Goal: Task Accomplishment & Management: Contribute content

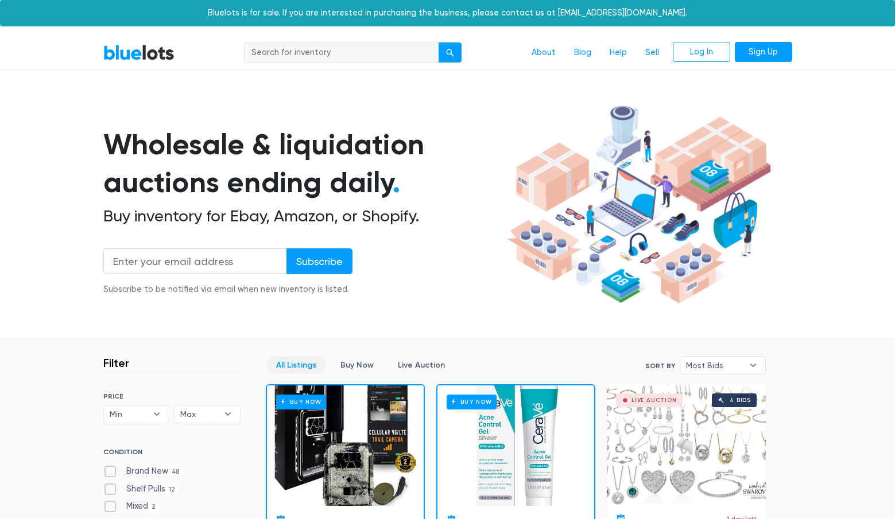
scroll to position [323, 0]
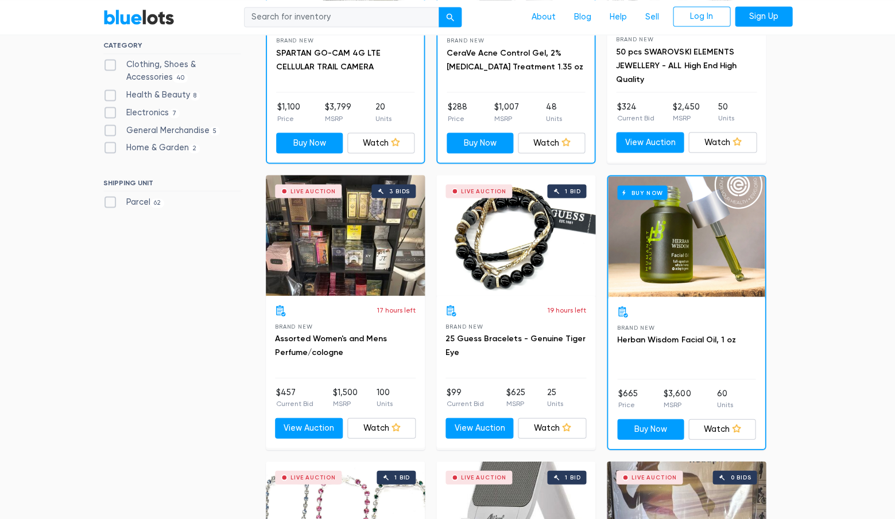
scroll to position [498, 0]
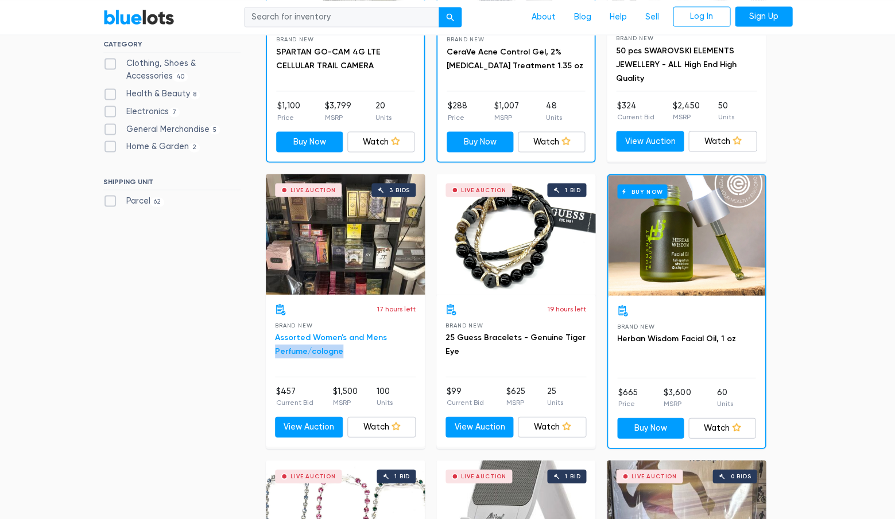
drag, startPoint x: 342, startPoint y: 348, endPoint x: 275, endPoint y: 348, distance: 66.6
click at [275, 348] on h3 "Assorted Women's and Mens Perfume/cologne" at bounding box center [345, 345] width 141 height 28
copy link "Perfume/cologne"
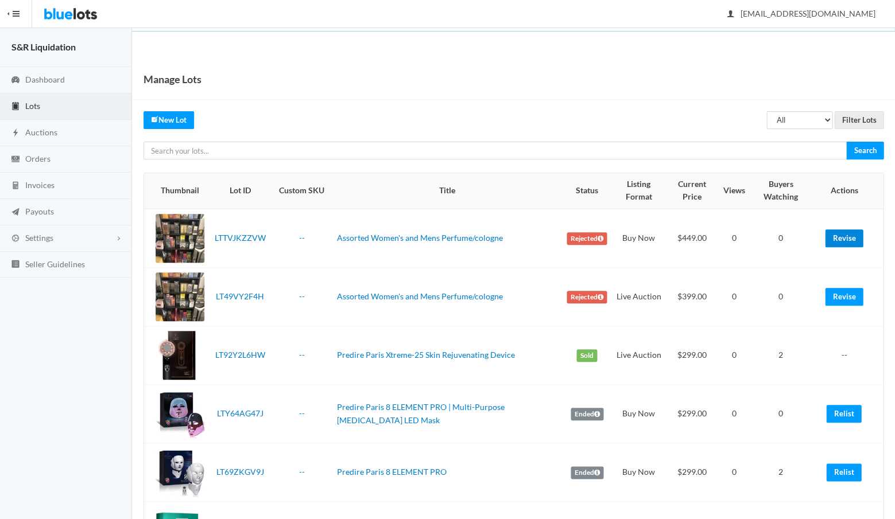
click at [839, 238] on link "Revise" at bounding box center [844, 239] width 38 height 18
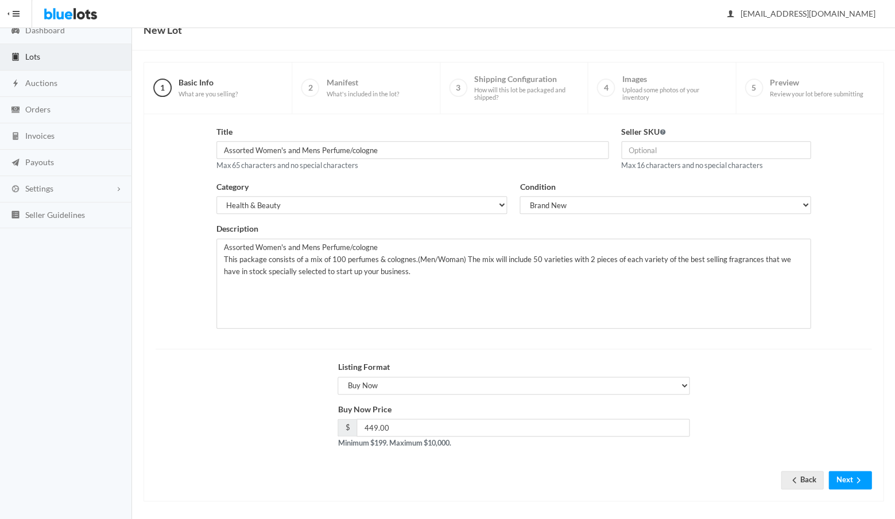
scroll to position [49, 0]
click at [849, 474] on button "Next" at bounding box center [849, 481] width 43 height 18
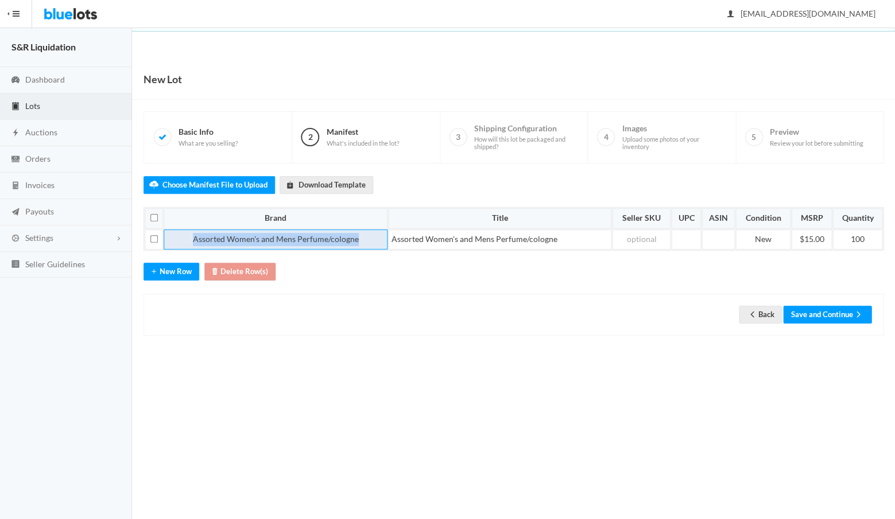
drag, startPoint x: 360, startPoint y: 237, endPoint x: 189, endPoint y: 226, distance: 171.4
click at [189, 230] on td "Assorted Women's and Mens Perfume/cologne" at bounding box center [275, 240] width 223 height 21
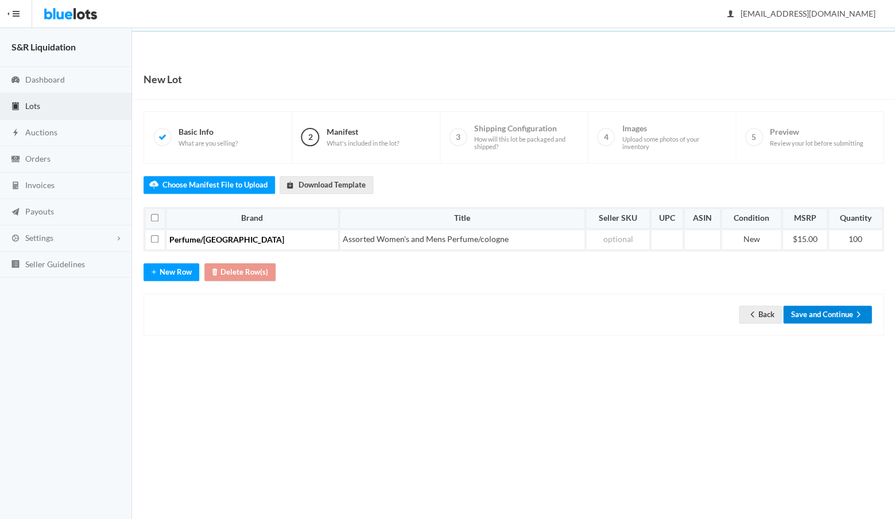
click at [822, 311] on button "Save and Continue" at bounding box center [827, 315] width 88 height 18
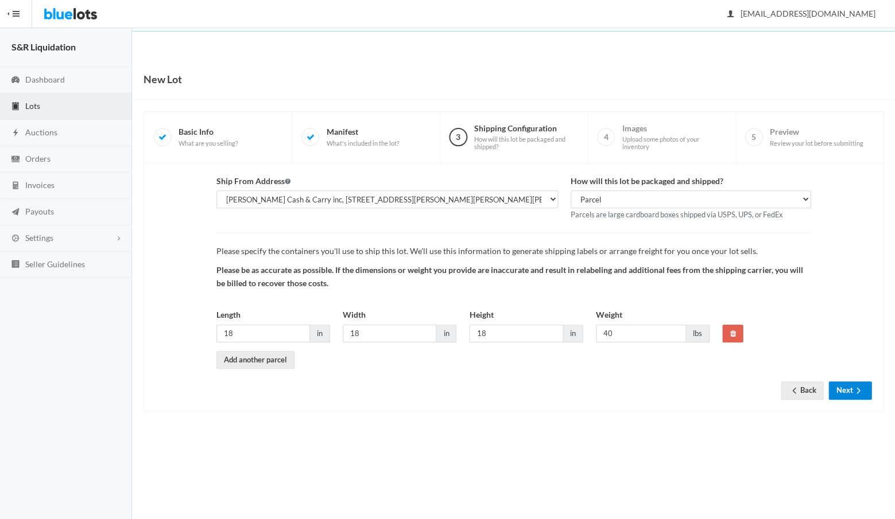
click at [846, 385] on button "Next" at bounding box center [849, 391] width 43 height 18
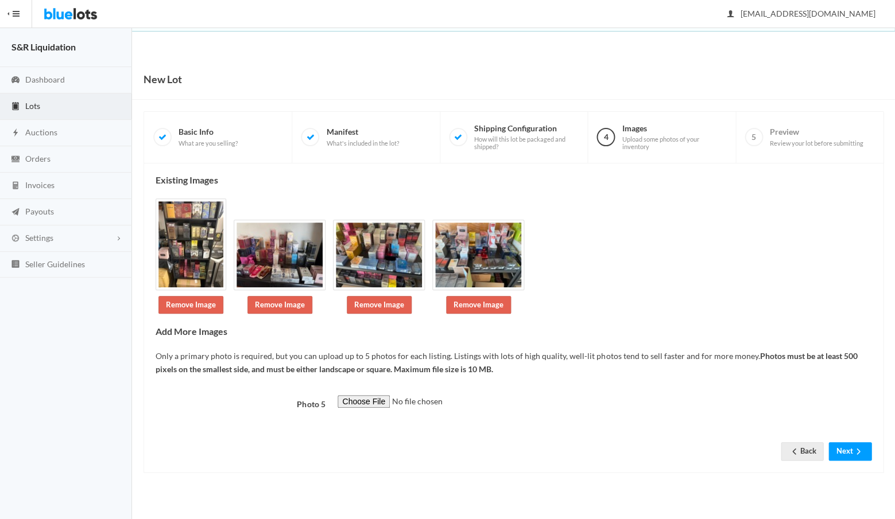
scroll to position [44, 0]
click at [842, 460] on button "Next" at bounding box center [849, 451] width 43 height 18
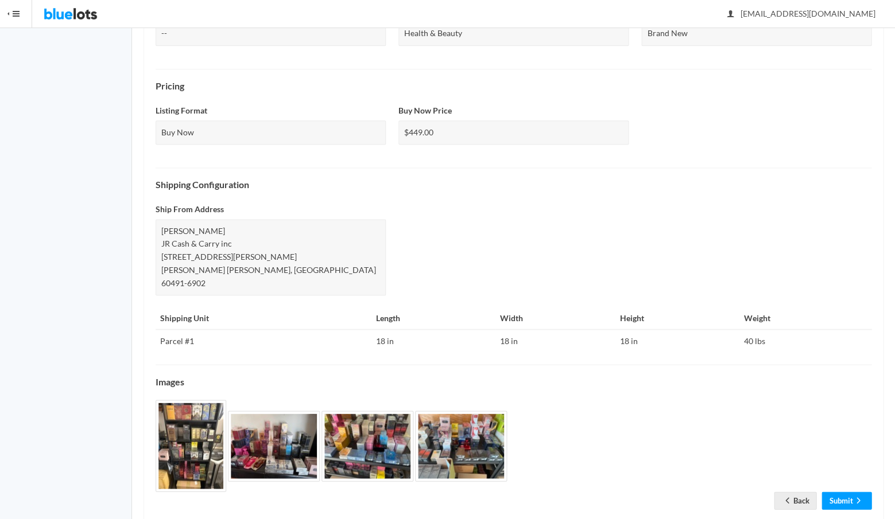
scroll to position [328, 0]
click at [837, 492] on link "Submit" at bounding box center [846, 501] width 50 height 18
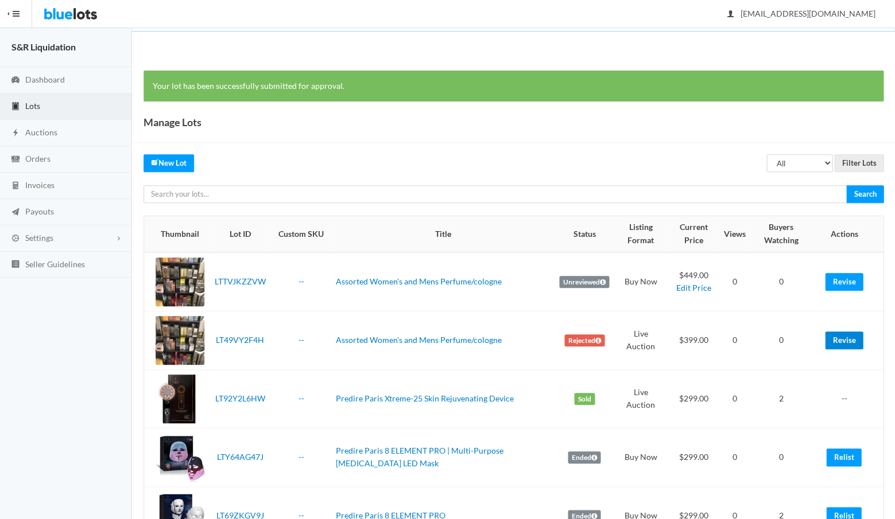
click at [842, 336] on link "Revise" at bounding box center [844, 341] width 38 height 18
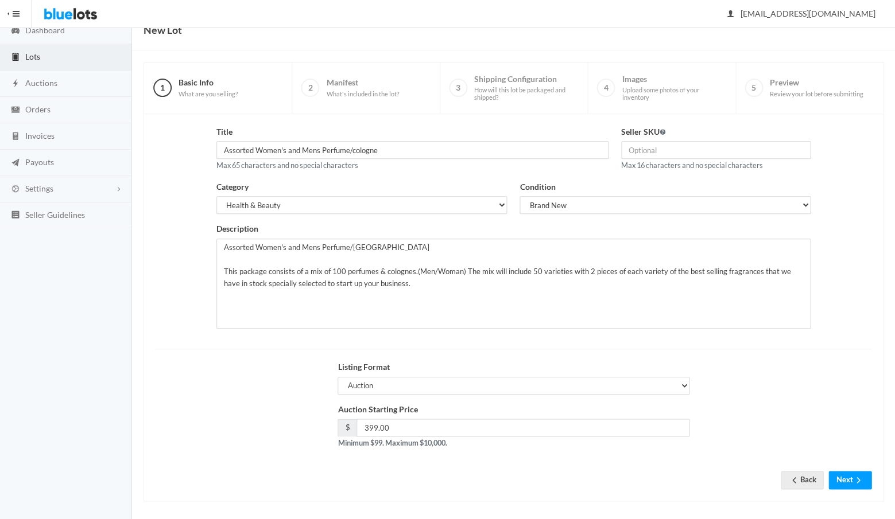
scroll to position [49, 0]
click at [846, 474] on button "Next" at bounding box center [849, 481] width 43 height 18
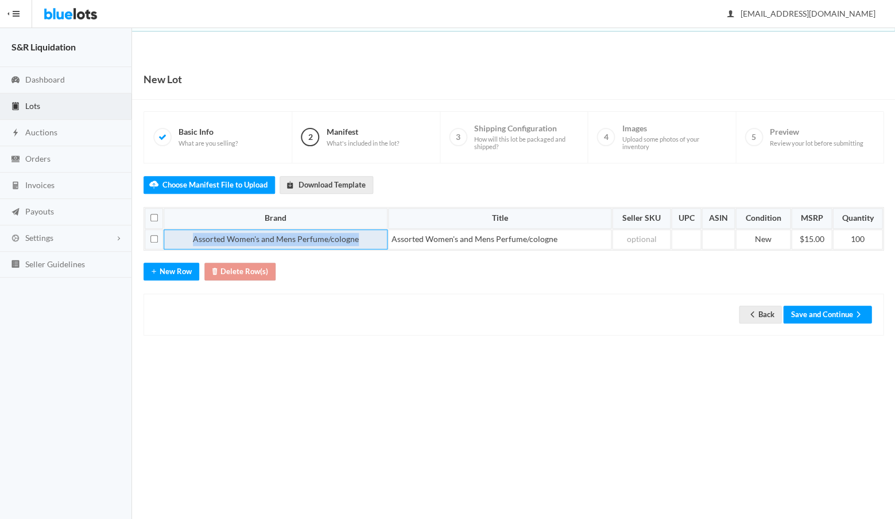
drag, startPoint x: 362, startPoint y: 238, endPoint x: 157, endPoint y: 239, distance: 204.9
click at [157, 239] on tr "Assorted Women's and Mens Perfume/cologne Assorted Women's and Mens Perfume/col…" at bounding box center [513, 240] width 737 height 21
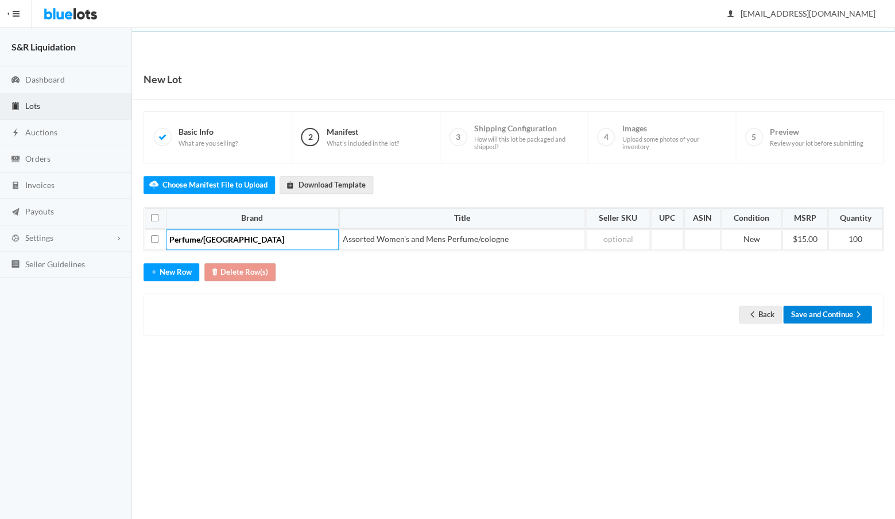
click at [823, 310] on button "Save and Continue" at bounding box center [827, 315] width 88 height 18
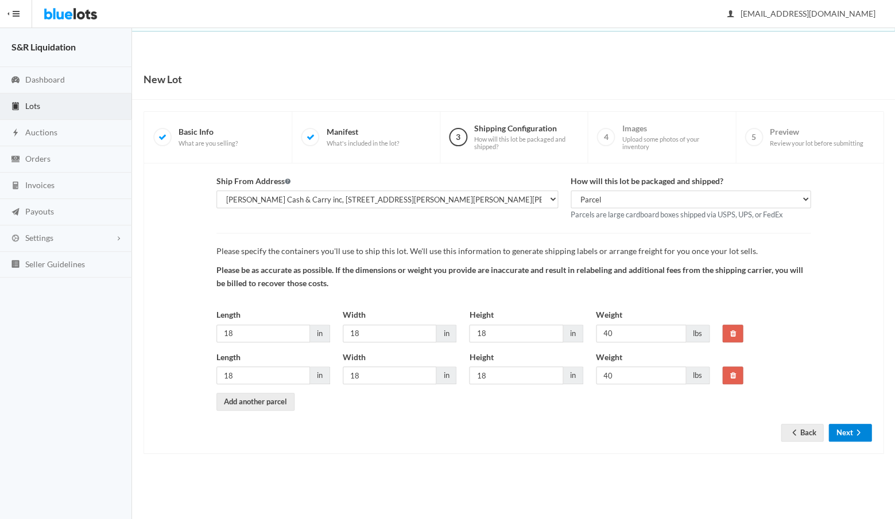
click at [844, 426] on button "Next" at bounding box center [849, 433] width 43 height 18
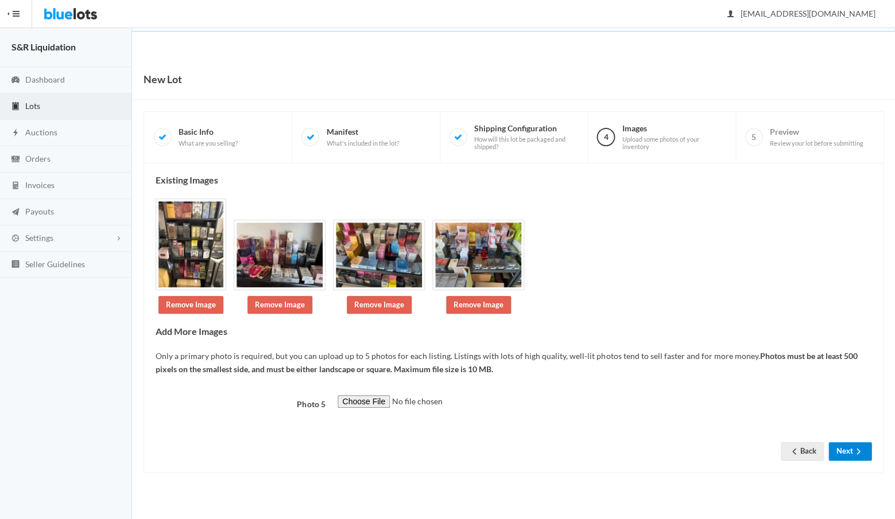
click at [844, 460] on button "Next" at bounding box center [849, 451] width 43 height 18
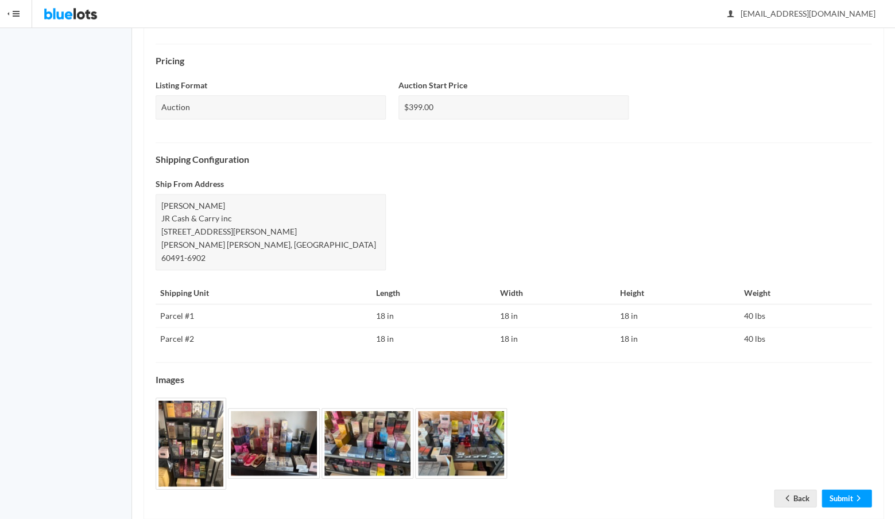
scroll to position [350, 0]
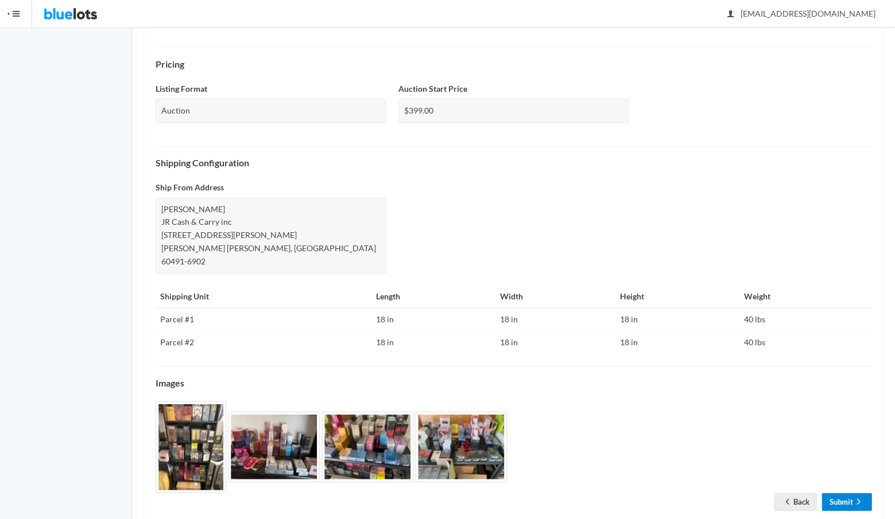
click at [840, 493] on link "Submit" at bounding box center [846, 502] width 50 height 18
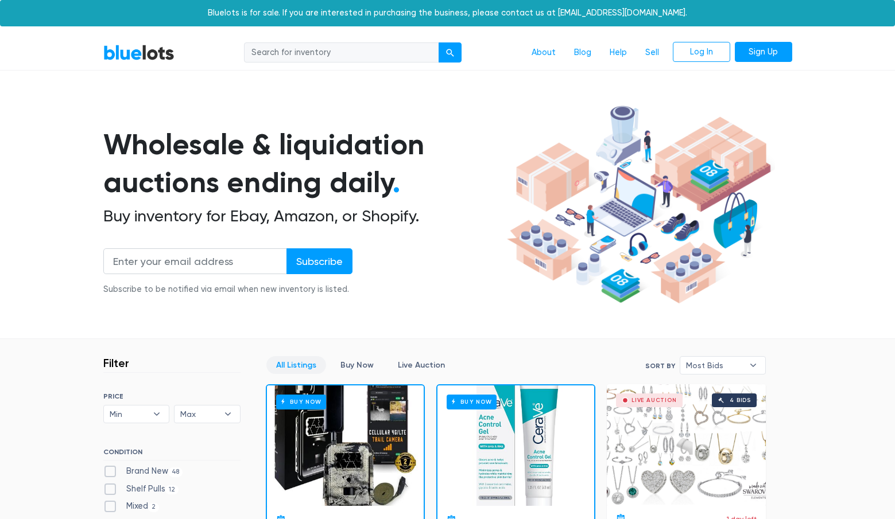
scroll to position [498, 0]
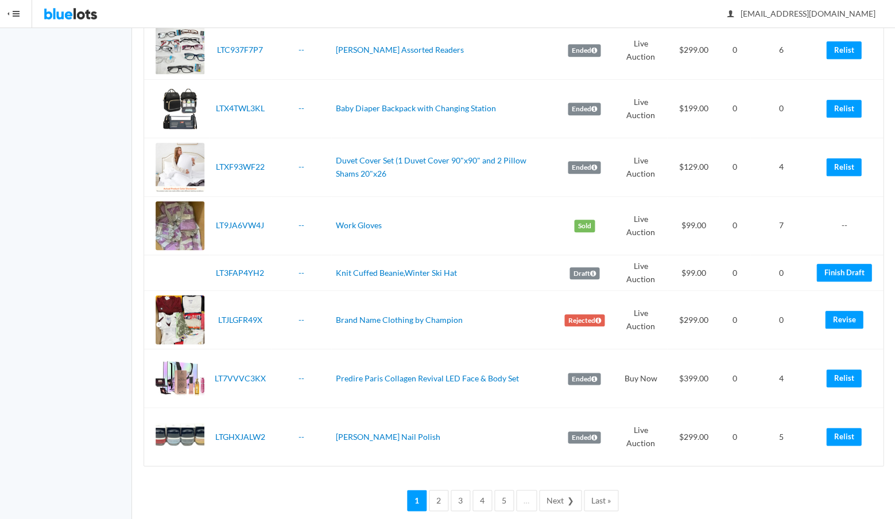
scroll to position [2523, 0]
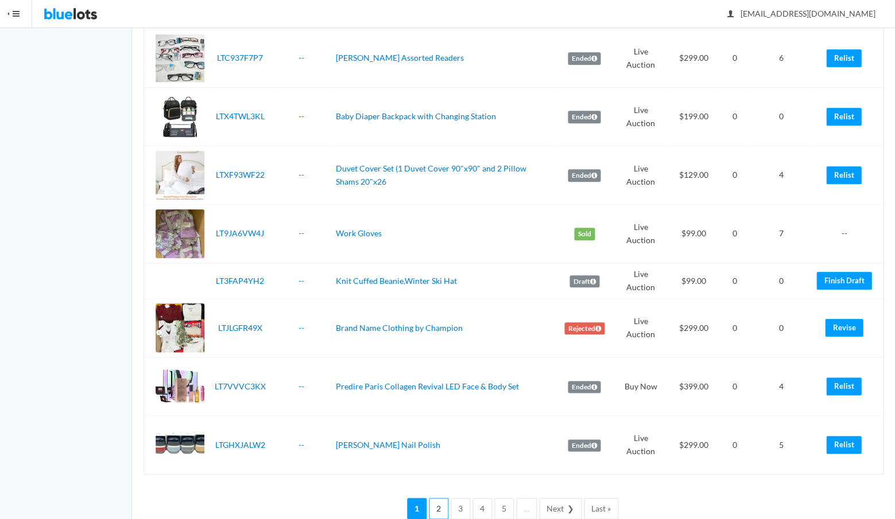
click at [440, 498] on link "2" at bounding box center [439, 508] width 20 height 21
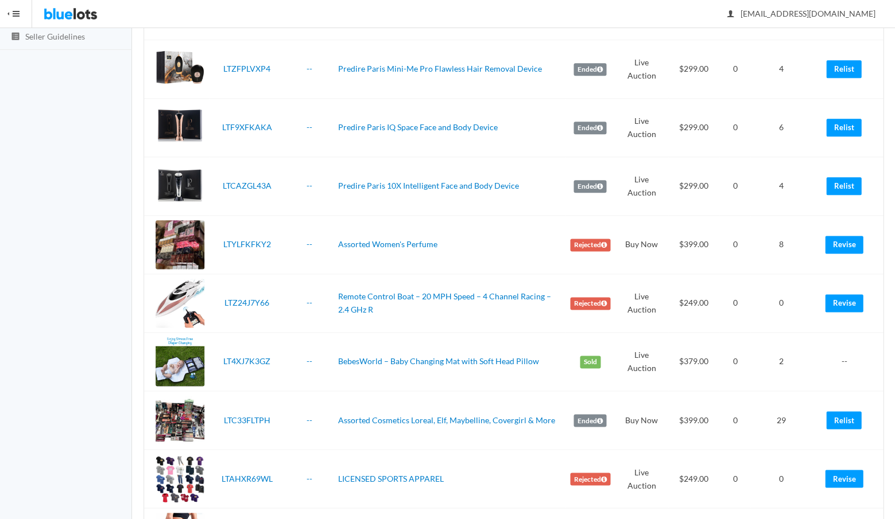
scroll to position [228, 0]
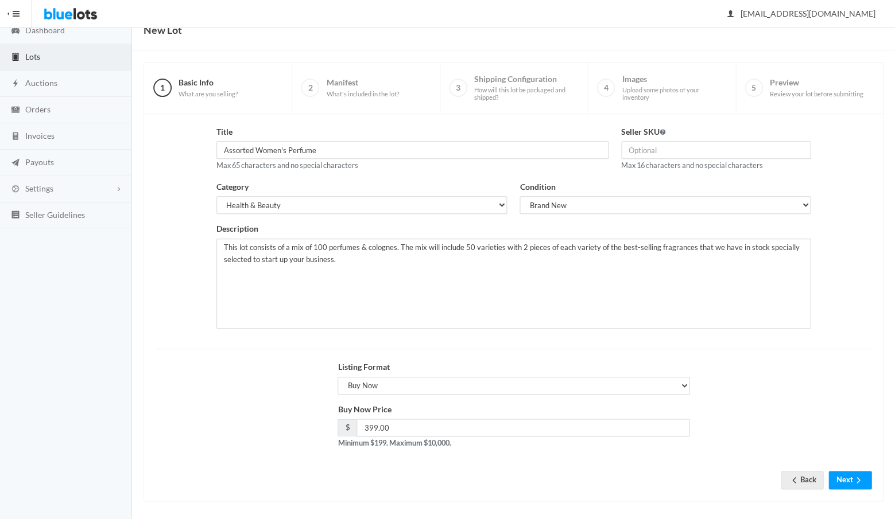
scroll to position [49, 0]
click at [843, 478] on button "Next" at bounding box center [849, 481] width 43 height 18
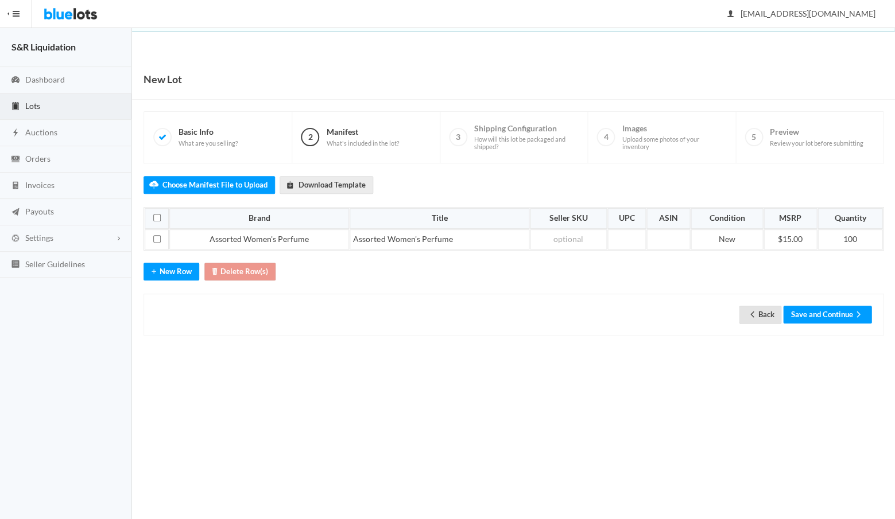
click at [757, 310] on link "Back" at bounding box center [760, 315] width 42 height 18
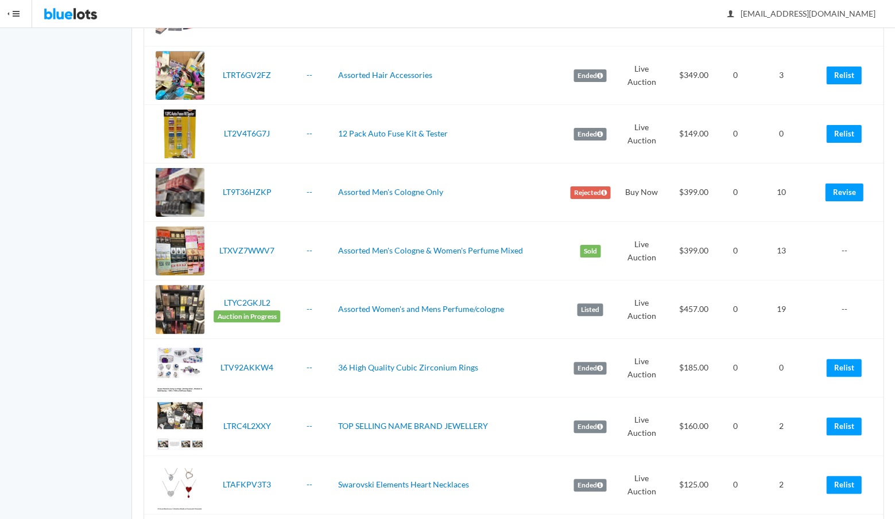
scroll to position [1104, 0]
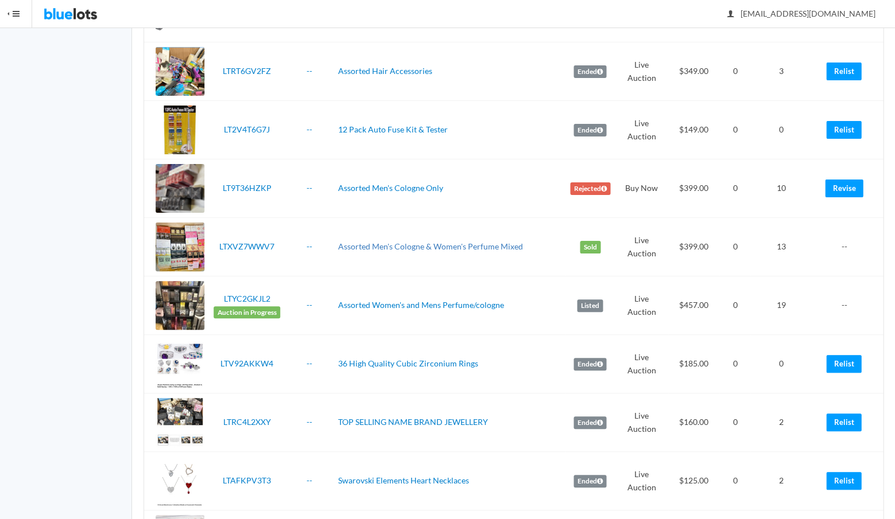
click at [401, 244] on link "Assorted Men's Cologne & Women's Perfume Mixed" at bounding box center [430, 247] width 185 height 10
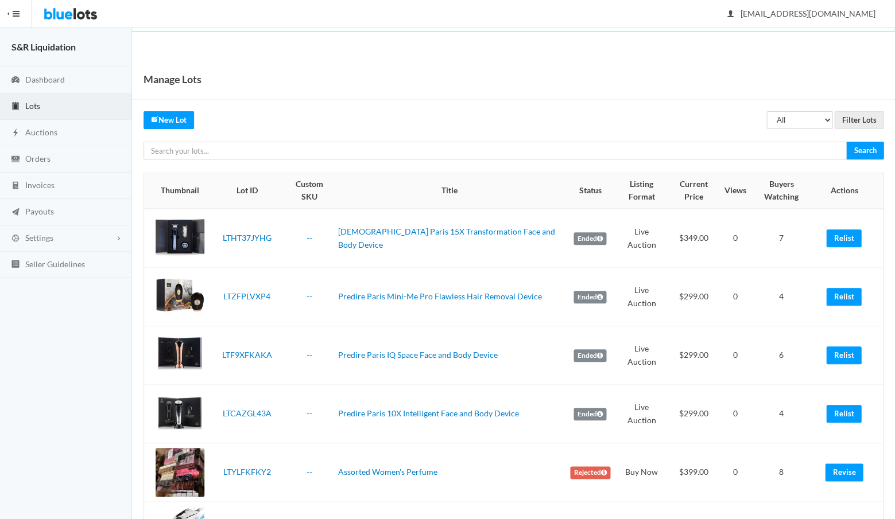
scroll to position [0, 0]
click at [36, 105] on span "Lots" at bounding box center [32, 106] width 15 height 10
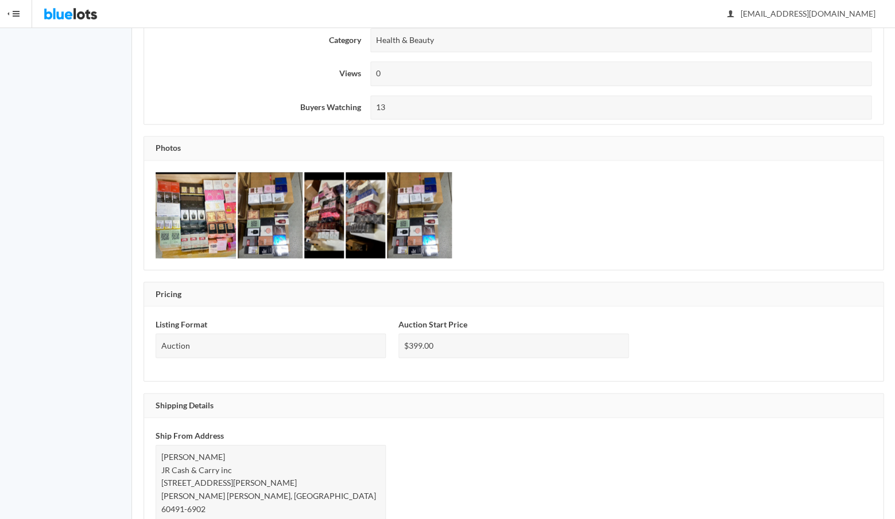
scroll to position [332, 0]
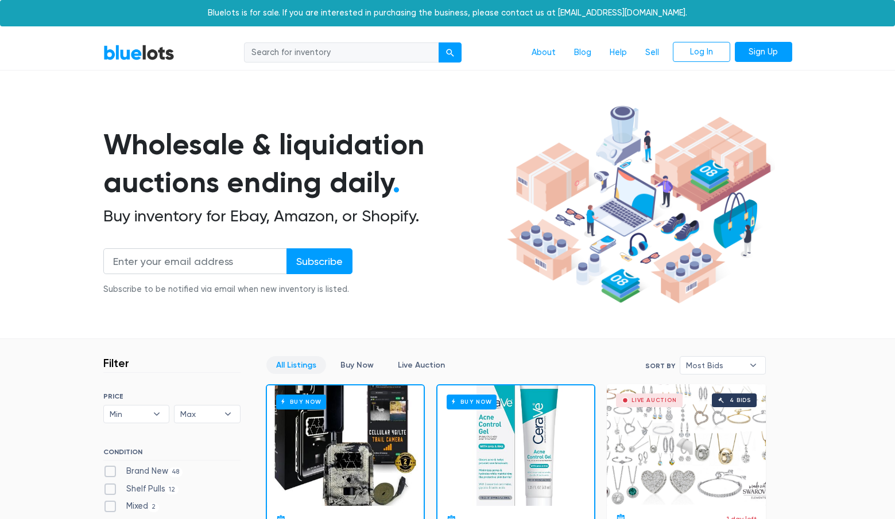
scroll to position [498, 0]
